Goal: Browse casually

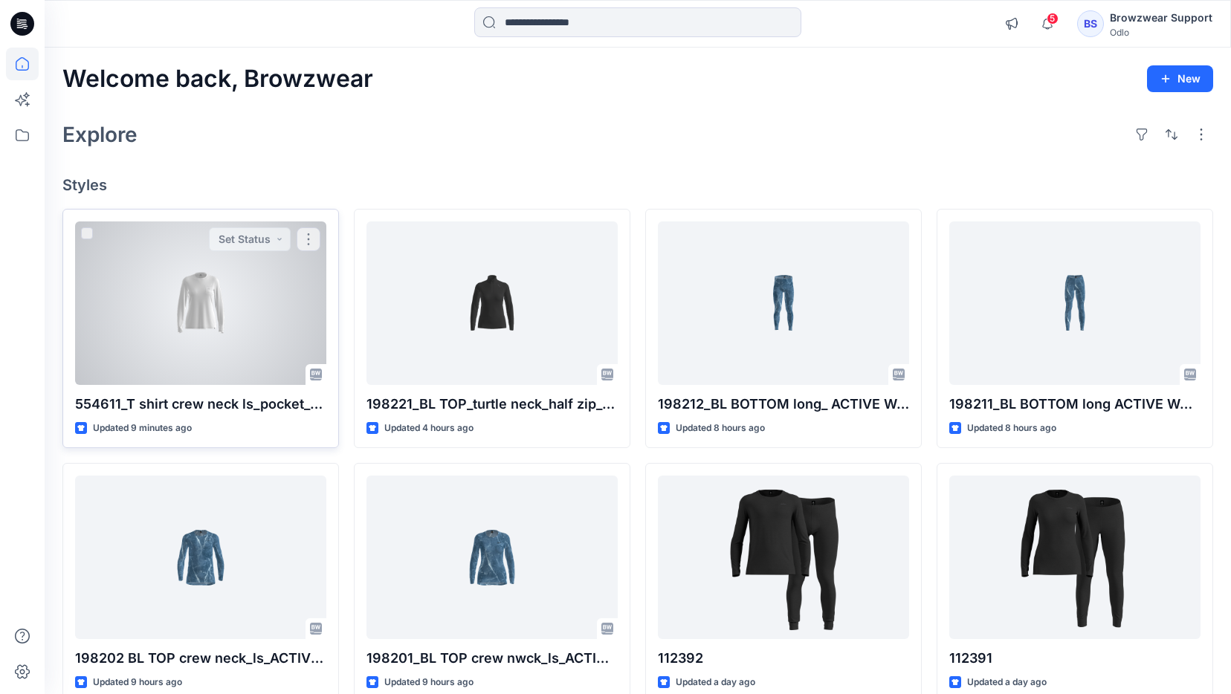
click at [138, 330] on div at bounding box center [200, 304] width 251 height 164
